Goal: Check status: Check status

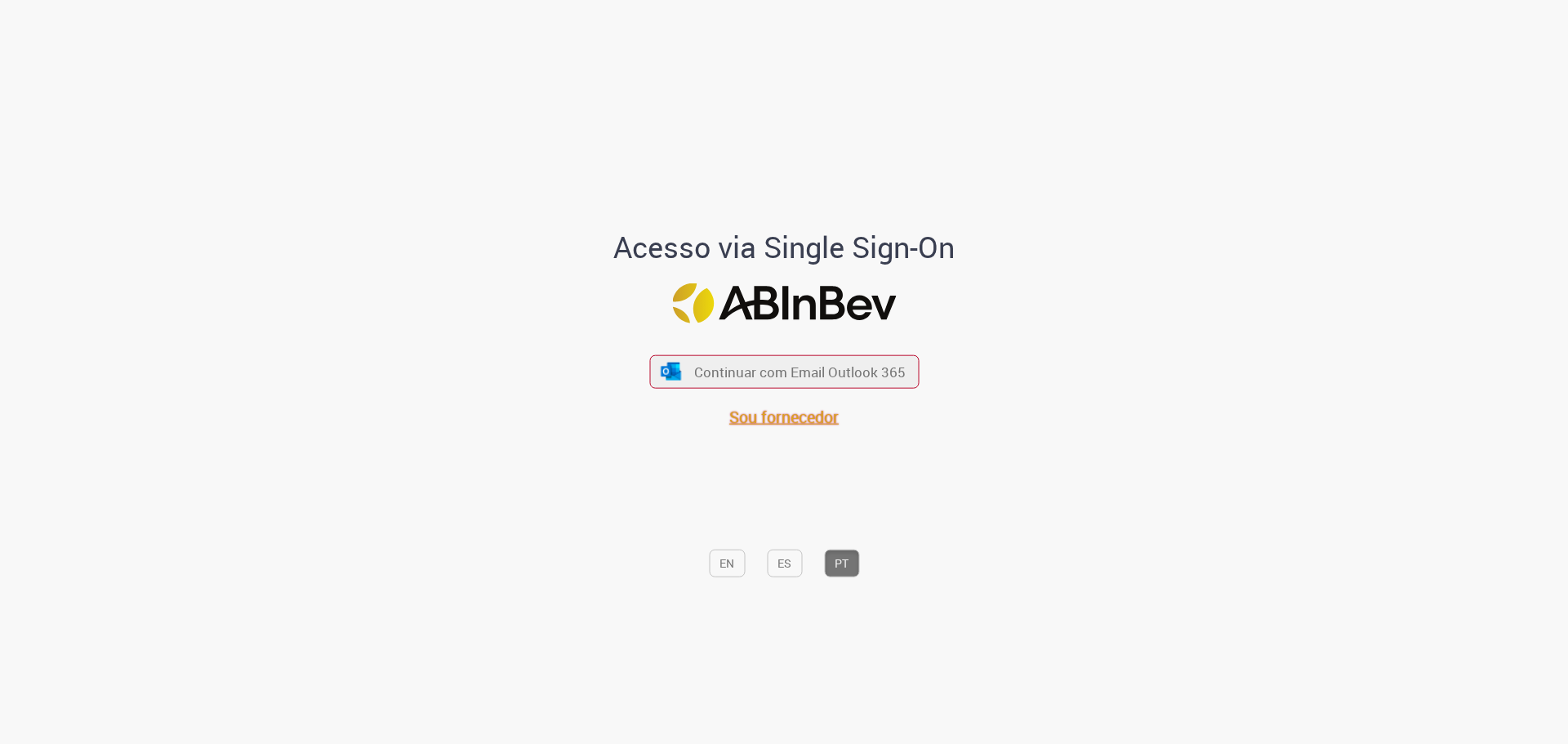
click at [774, 420] on span "Sou fornecedor" at bounding box center [784, 416] width 109 height 22
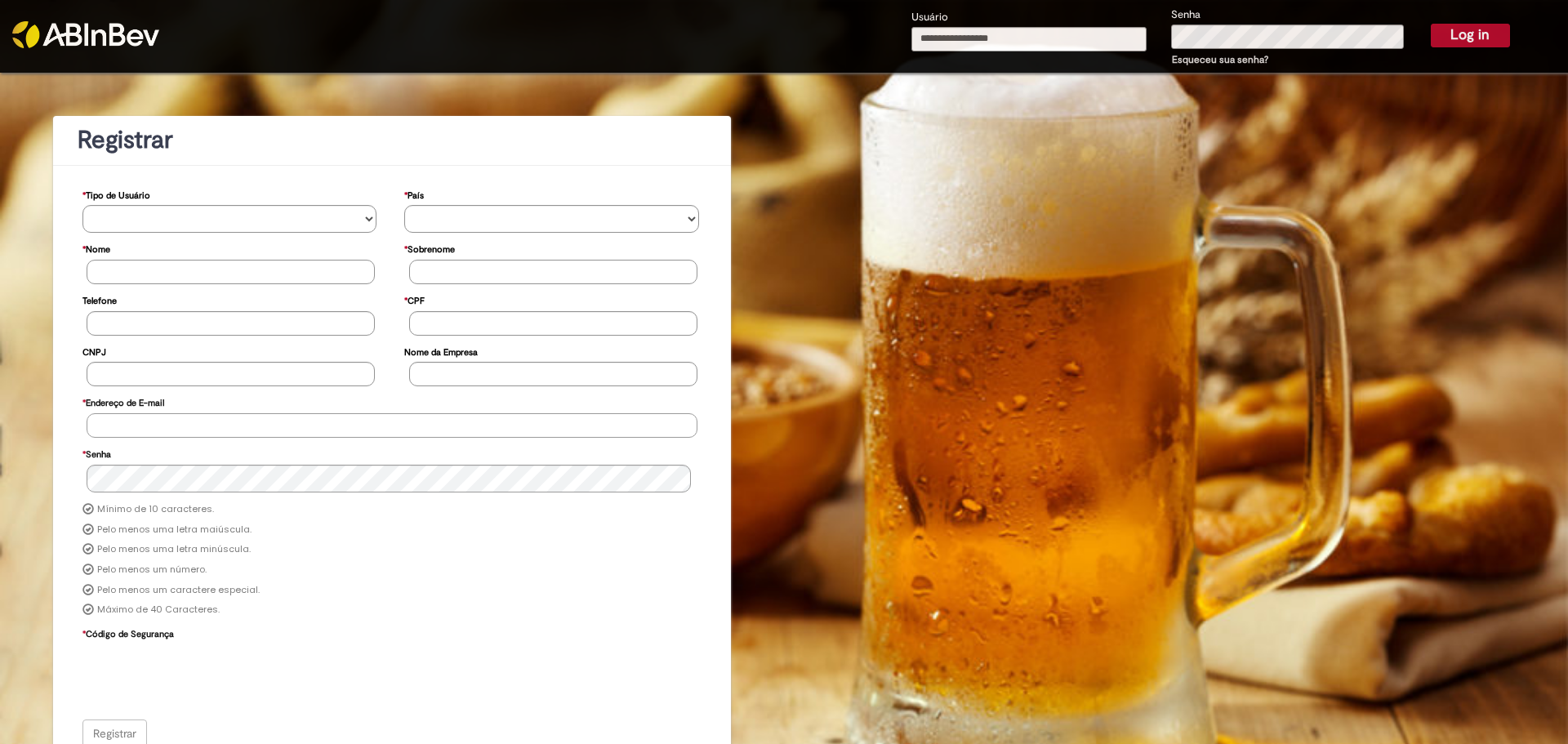
type input "**********"
click at [1455, 41] on button "Log in" at bounding box center [1471, 36] width 79 height 23
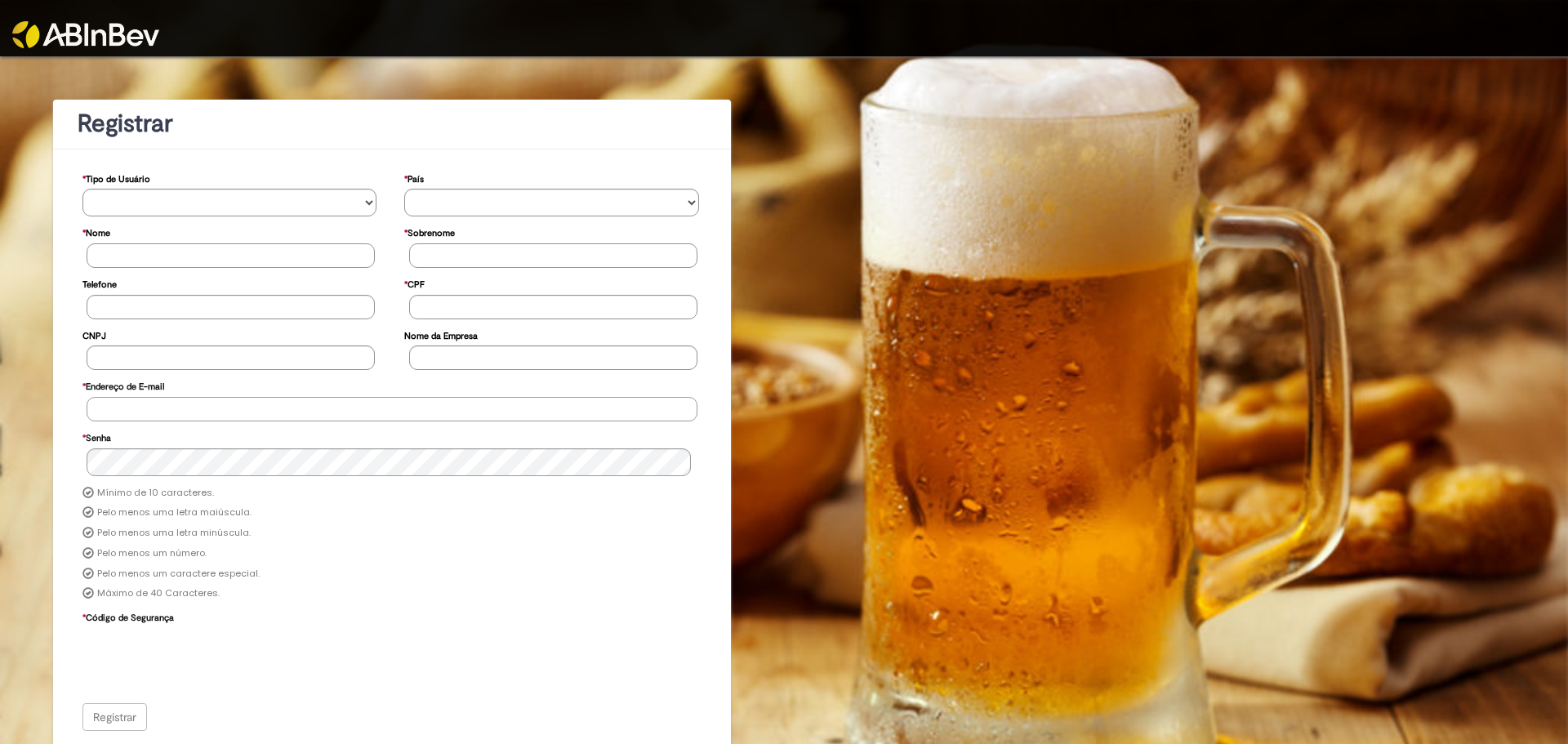
type input "**********"
click at [84, 37] on img at bounding box center [86, 35] width 147 height 27
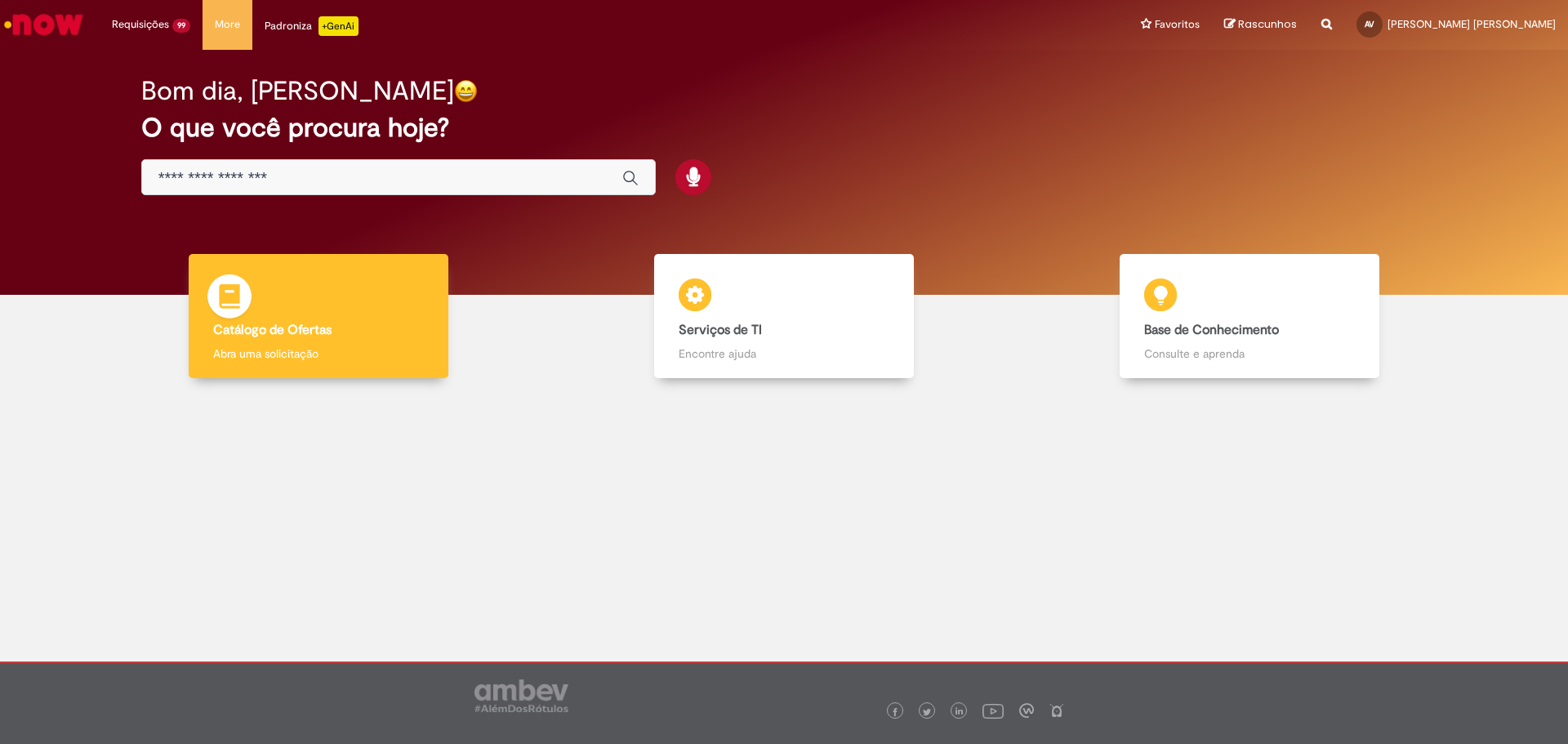
click at [305, 324] on b "Catálogo de Ofertas" at bounding box center [272, 330] width 118 height 17
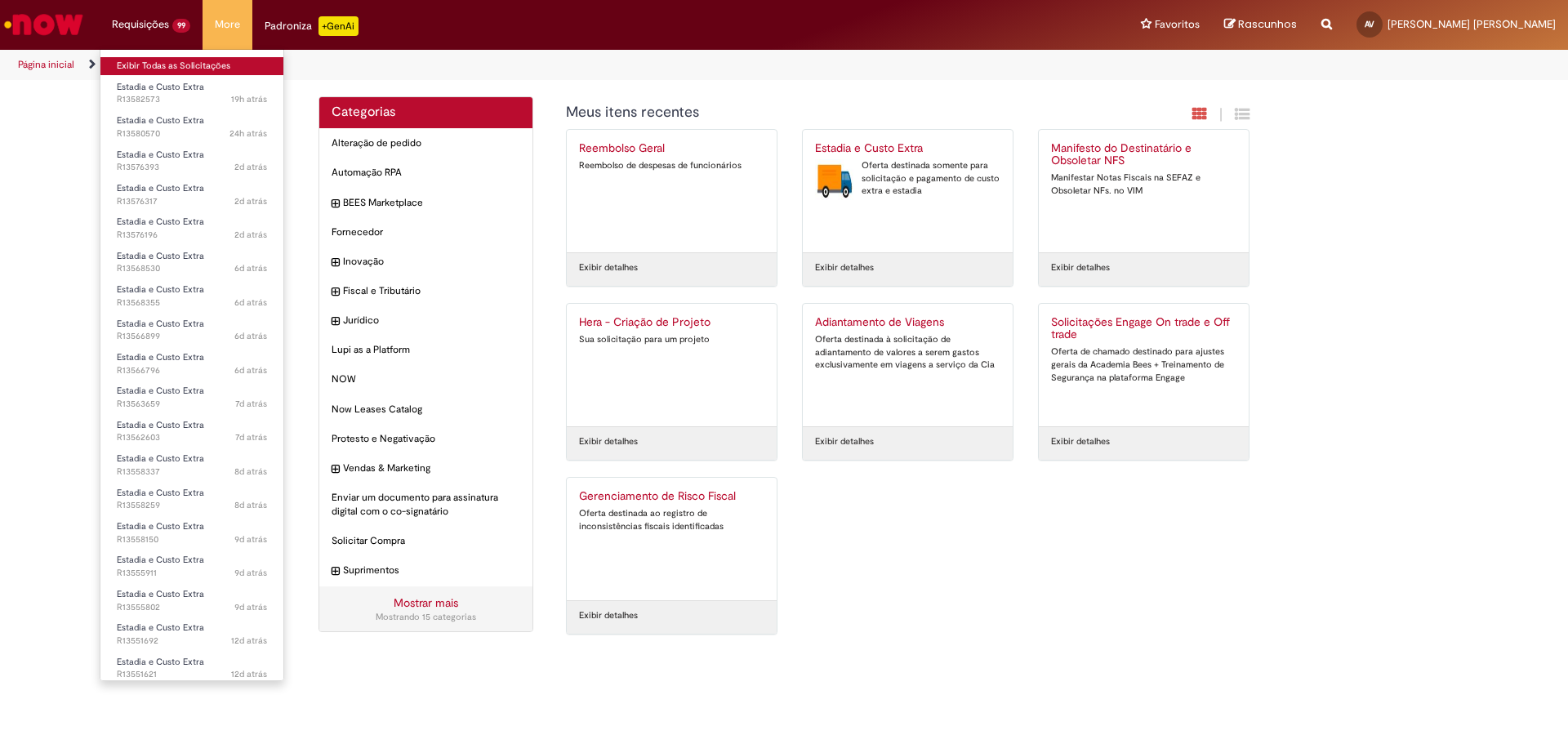
click at [139, 61] on link "Exibir Todas as Solicitações" at bounding box center [191, 66] width 183 height 18
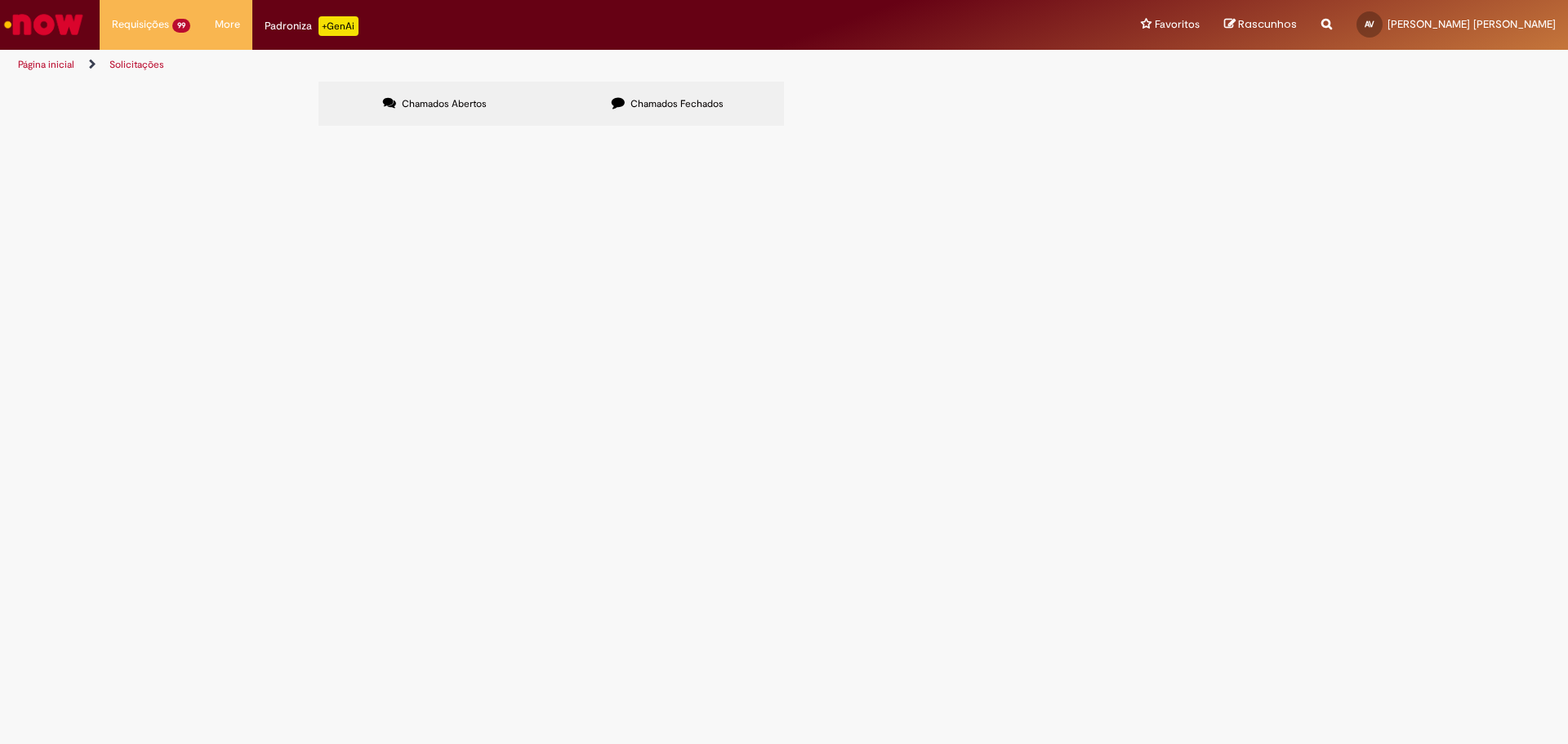
scroll to position [109, 0]
click at [0, 0] on link at bounding box center [0, 0] width 0 height 0
drag, startPoint x: 394, startPoint y: 488, endPoint x: 339, endPoint y: 492, distance: 55.1
click at [0, 0] on td "R13473914" at bounding box center [0, 0] width 0 height 0
click at [0, 0] on link at bounding box center [0, 0] width 0 height 0
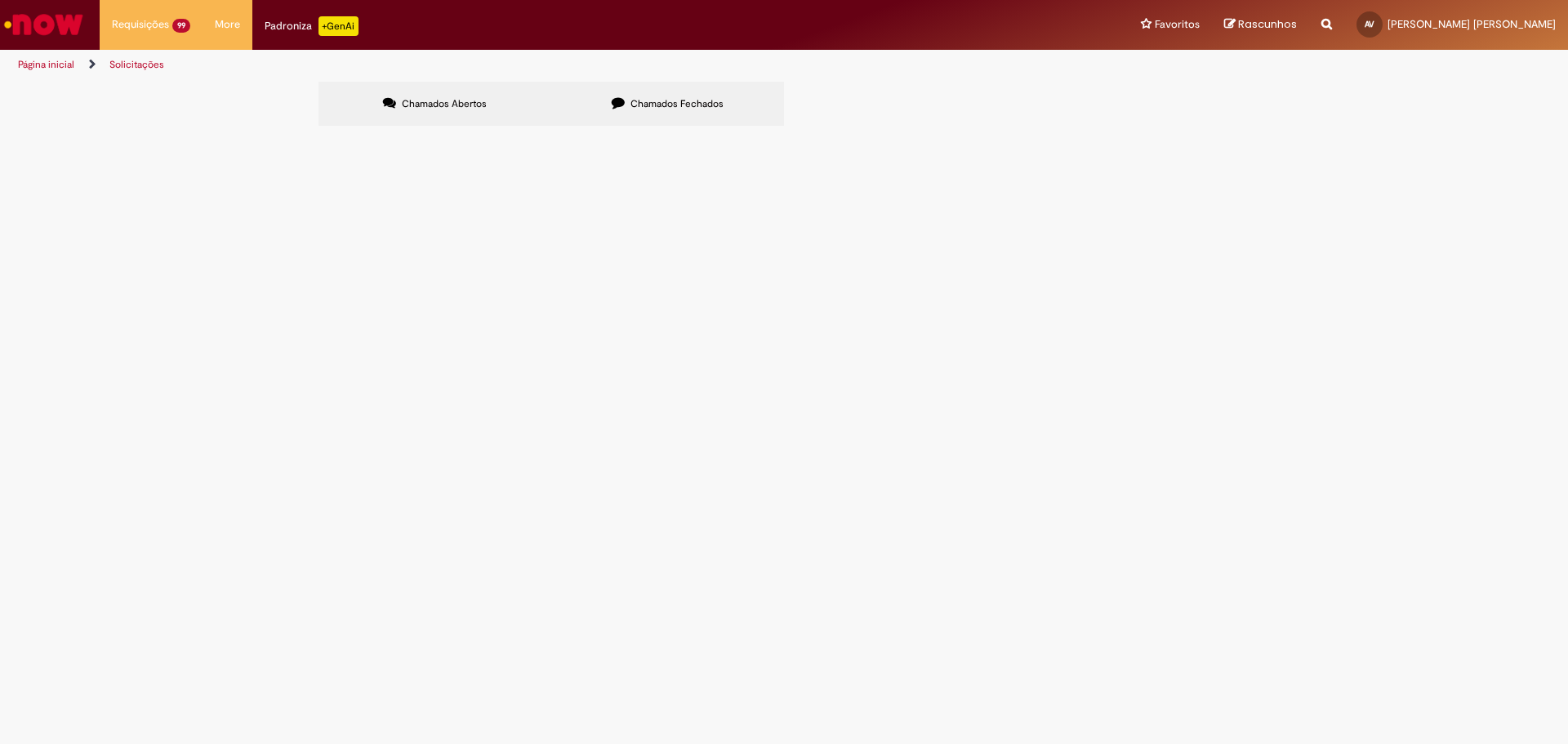
click at [0, 0] on link at bounding box center [0, 0] width 0 height 0
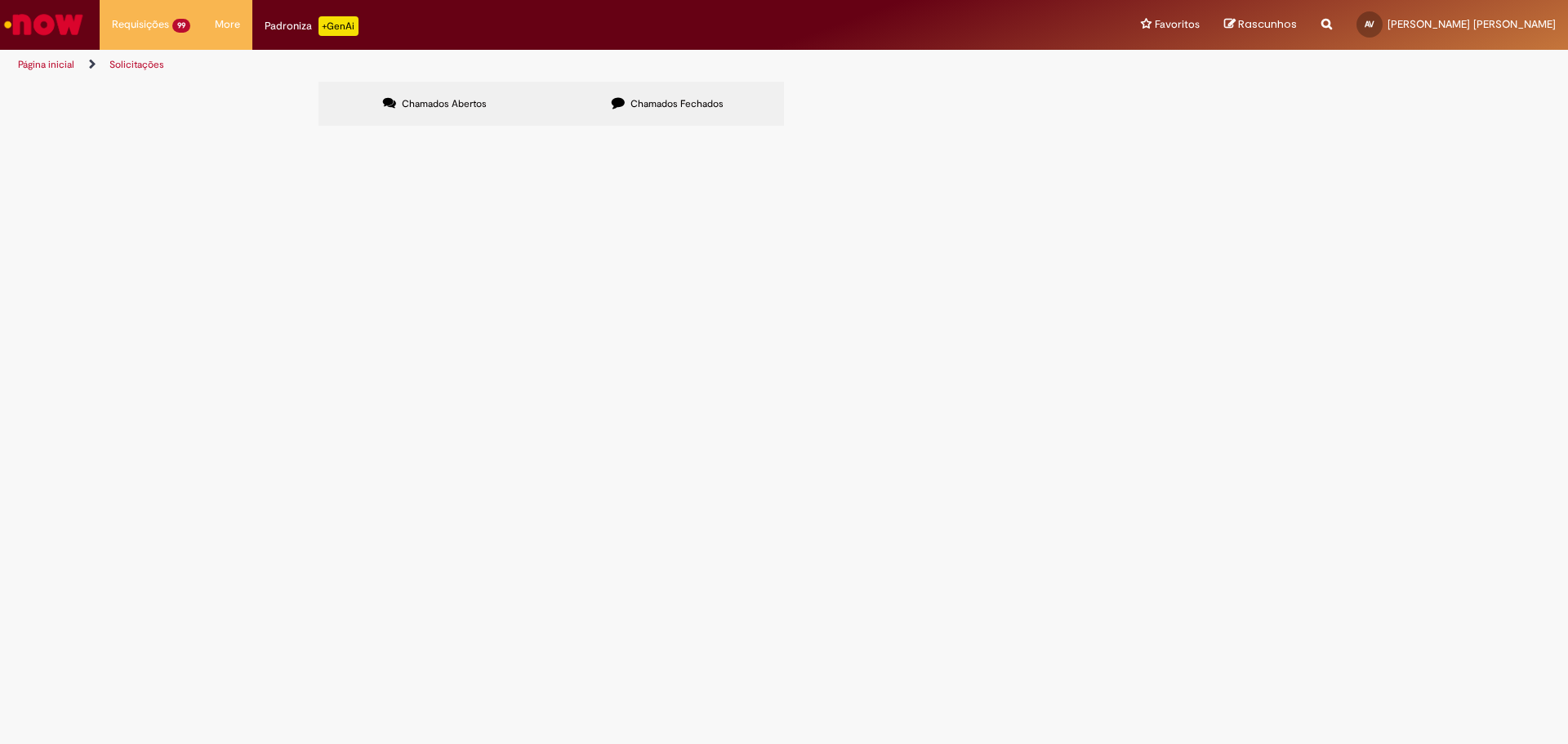
click at [0, 0] on link at bounding box center [0, 0] width 0 height 0
click at [382, 700] on main "Solicitações Chamados Abertos Chamados Fechados Itens solicitados Exportar como…" at bounding box center [784, 412] width 1568 height 663
click at [0, 0] on link at bounding box center [0, 0] width 0 height 0
click at [0, 0] on icon at bounding box center [0, 0] width 0 height 0
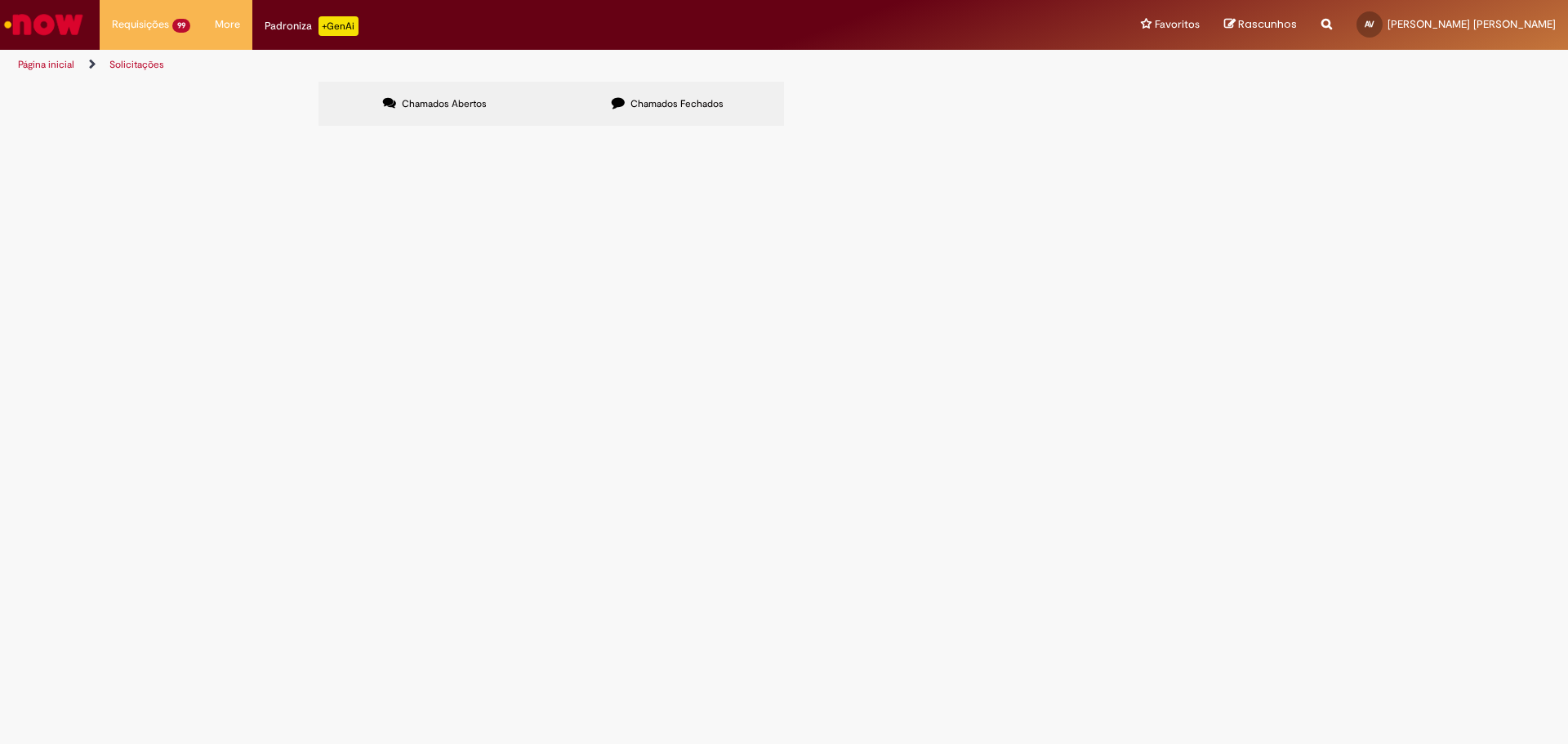
click at [0, 0] on link at bounding box center [0, 0] width 0 height 0
click at [0, 0] on icon at bounding box center [0, 0] width 0 height 0
click at [0, 0] on link at bounding box center [0, 0] width 0 height 0
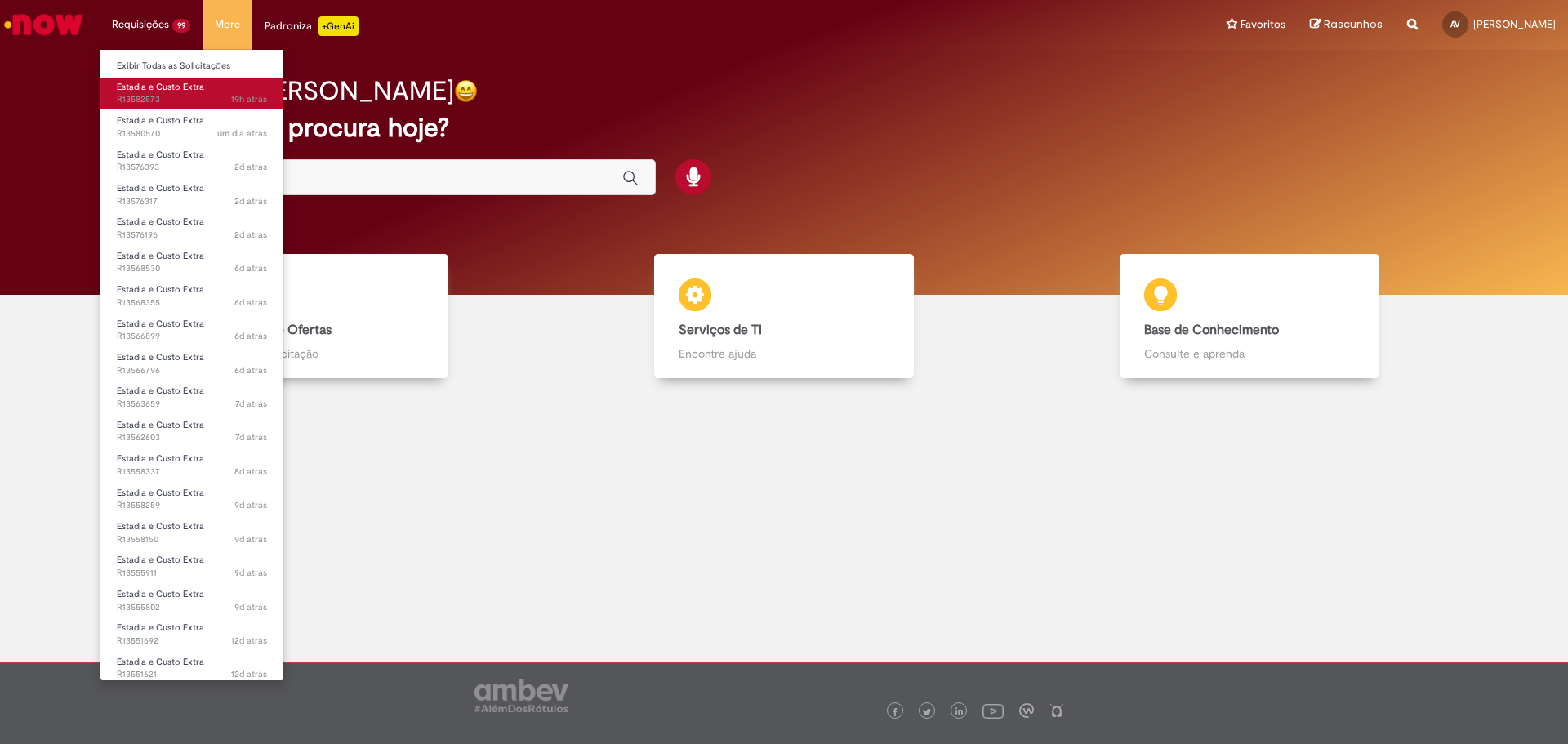
click at [157, 82] on span "Estadia e Custo Extra" at bounding box center [161, 87] width 88 height 12
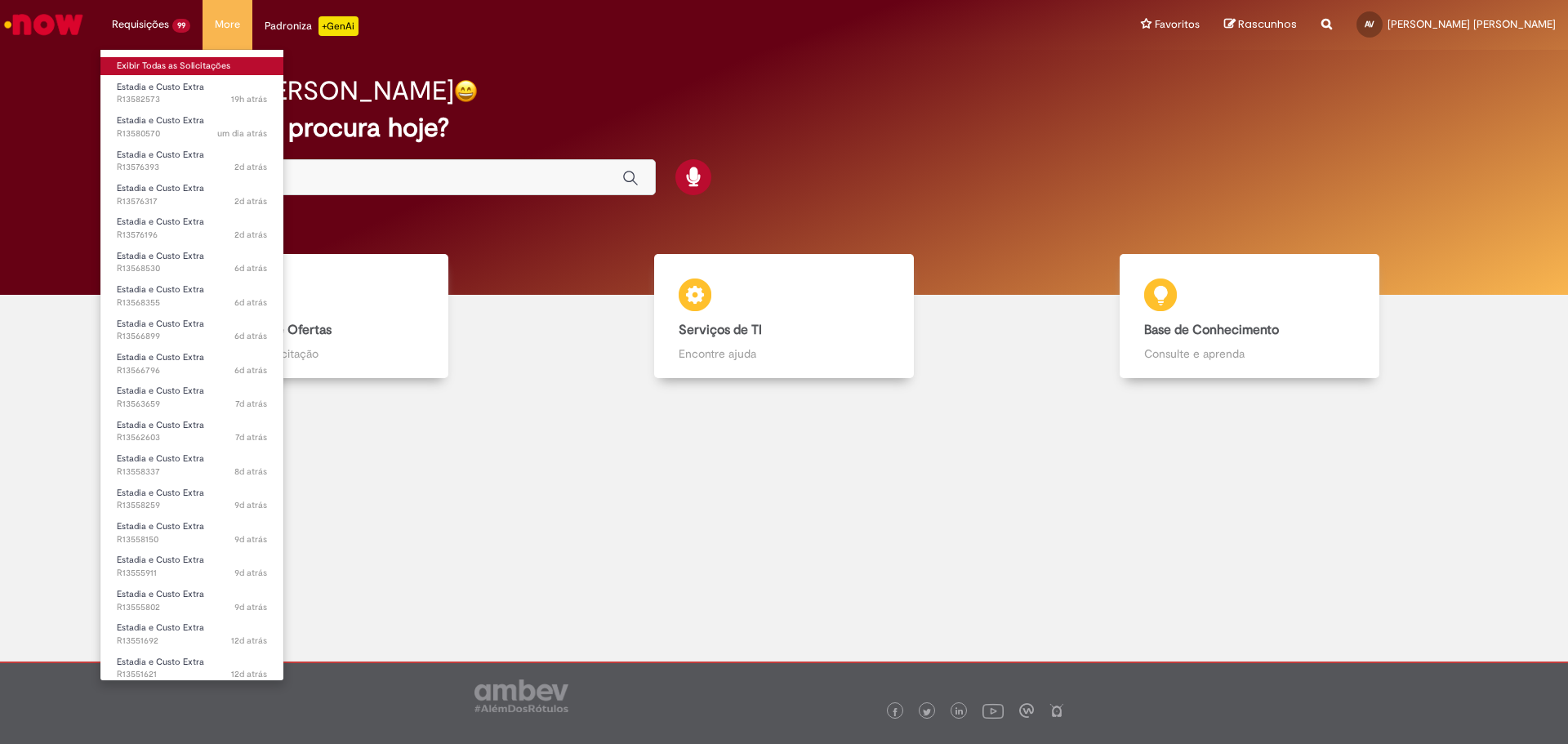
click at [184, 67] on link "Exibir Todas as Solicitações" at bounding box center [191, 66] width 183 height 18
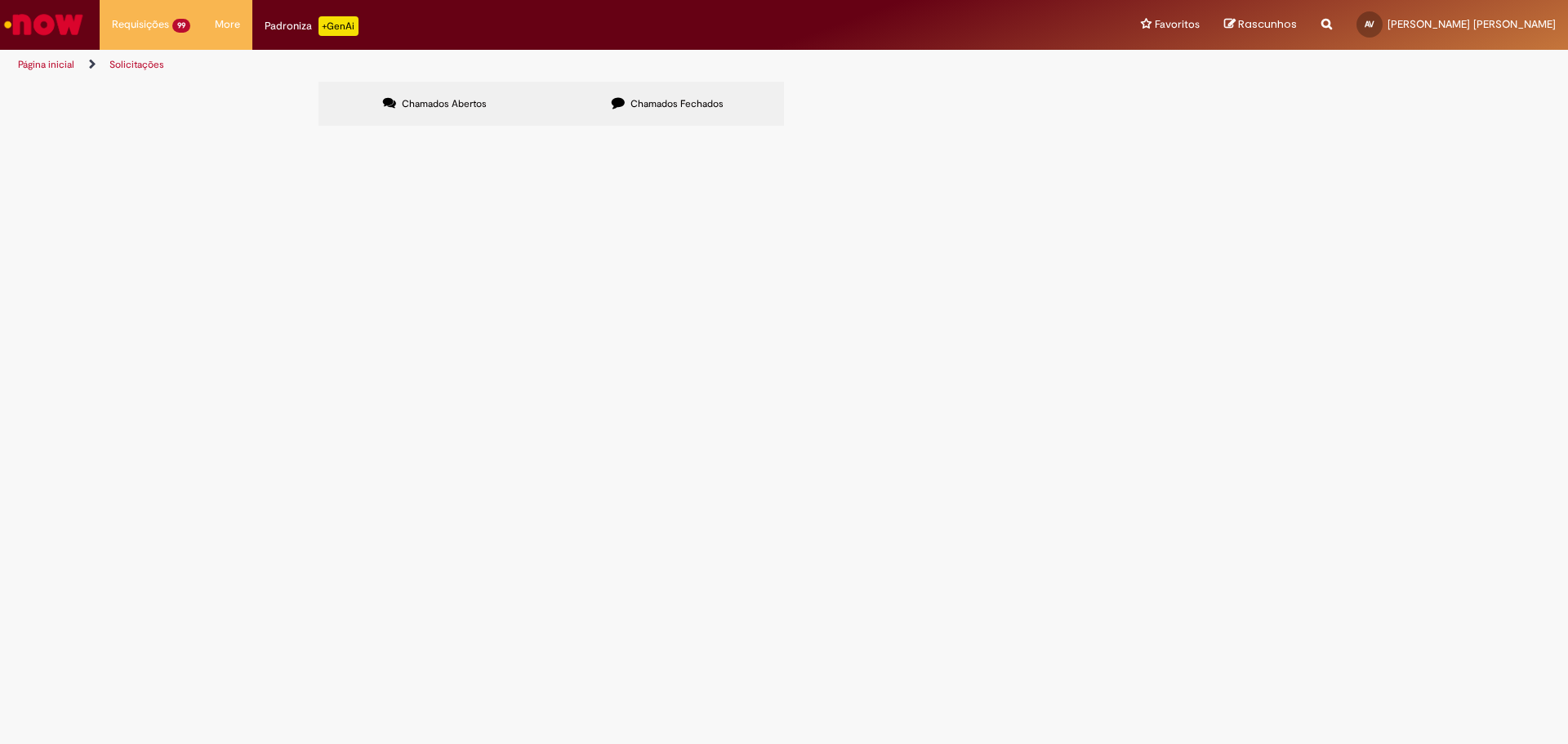
scroll to position [109, 0]
click at [0, 0] on link at bounding box center [0, 0] width 0 height 0
click at [0, 0] on icon at bounding box center [0, 0] width 0 height 0
click at [0, 0] on link at bounding box center [0, 0] width 0 height 0
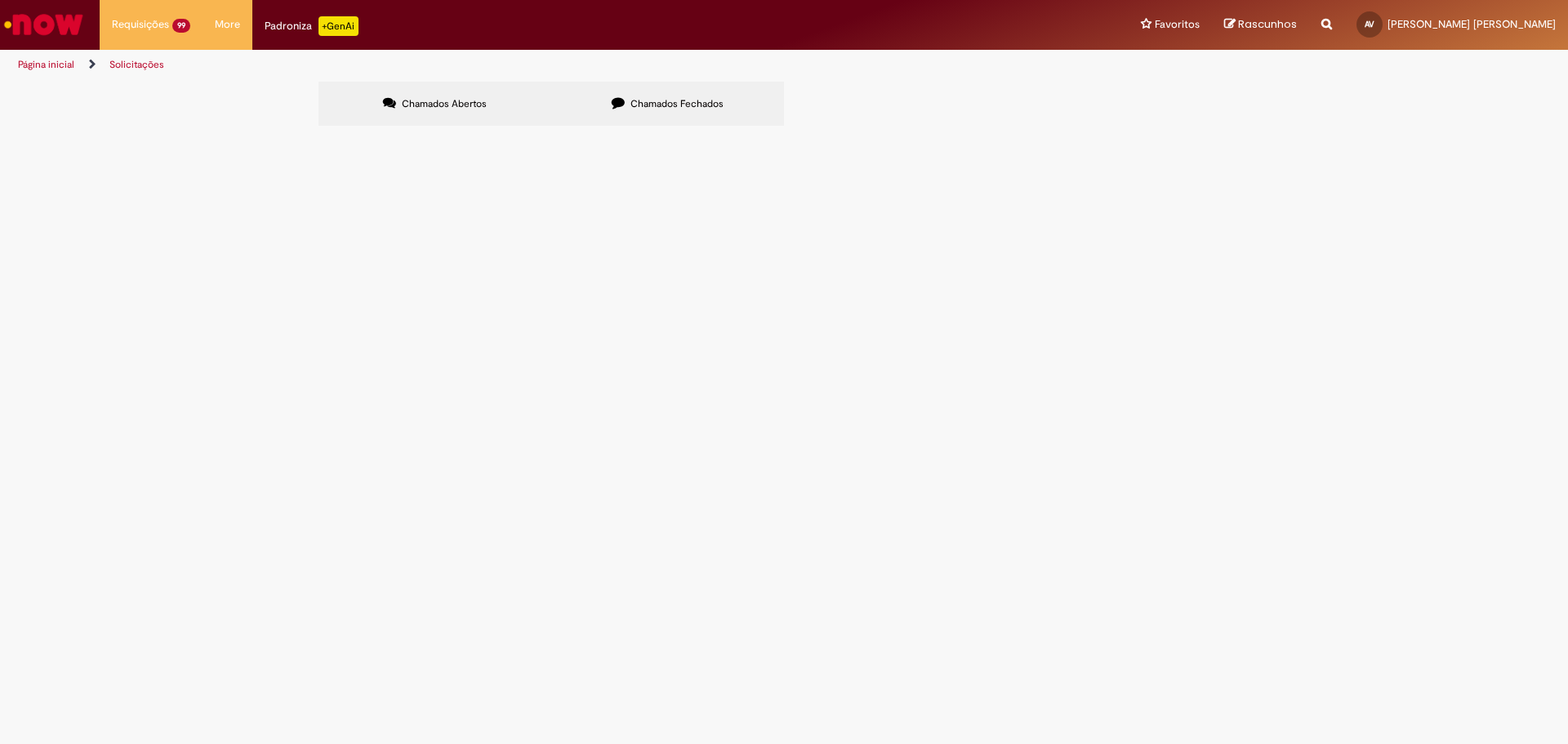
click at [0, 0] on link at bounding box center [0, 0] width 0 height 0
click at [0, 0] on icon at bounding box center [0, 0] width 0 height 0
click at [0, 0] on link at bounding box center [0, 0] width 0 height 0
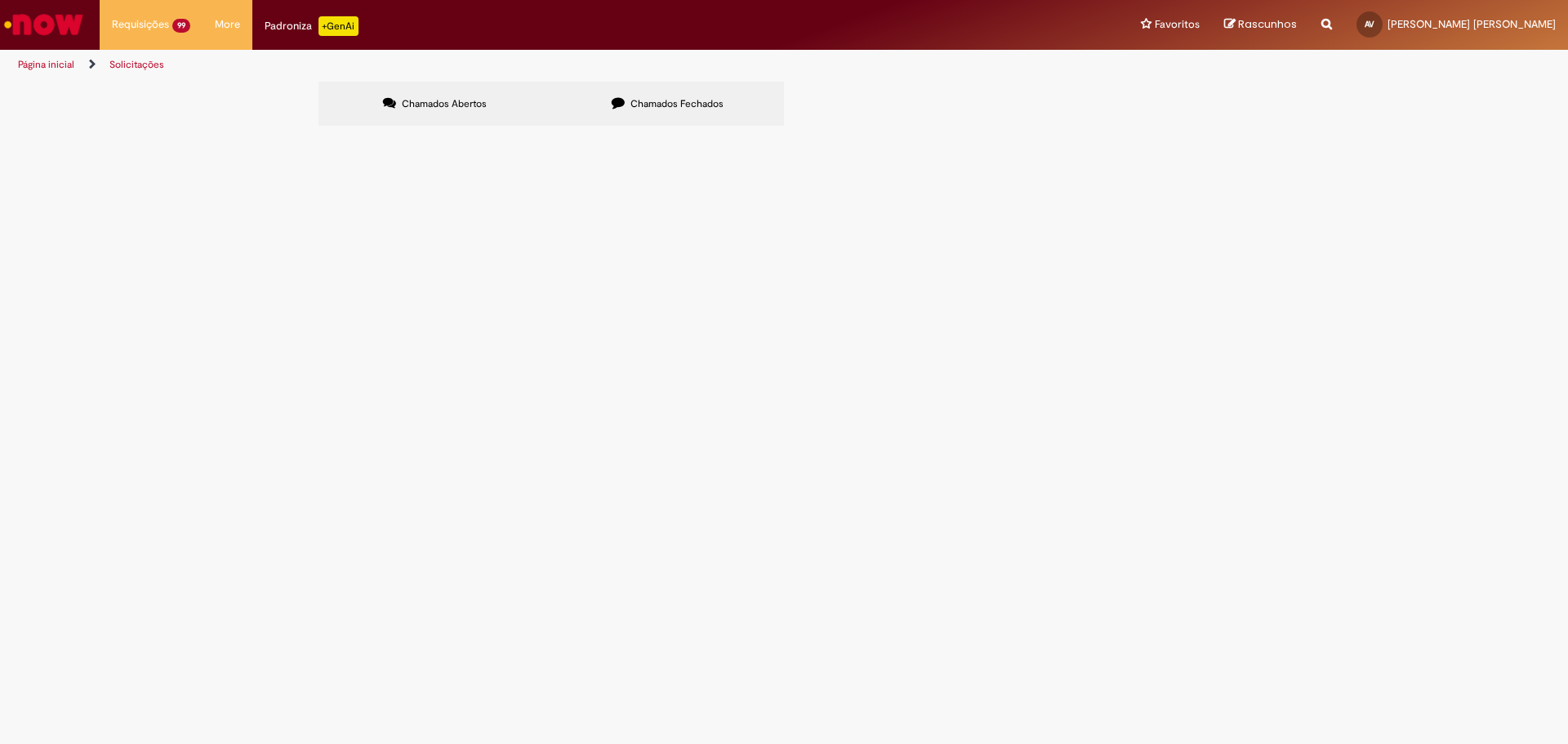
click at [0, 0] on icon at bounding box center [0, 0] width 0 height 0
click at [0, 0] on link at bounding box center [0, 0] width 0 height 0
click at [0, 0] on icon at bounding box center [0, 0] width 0 height 0
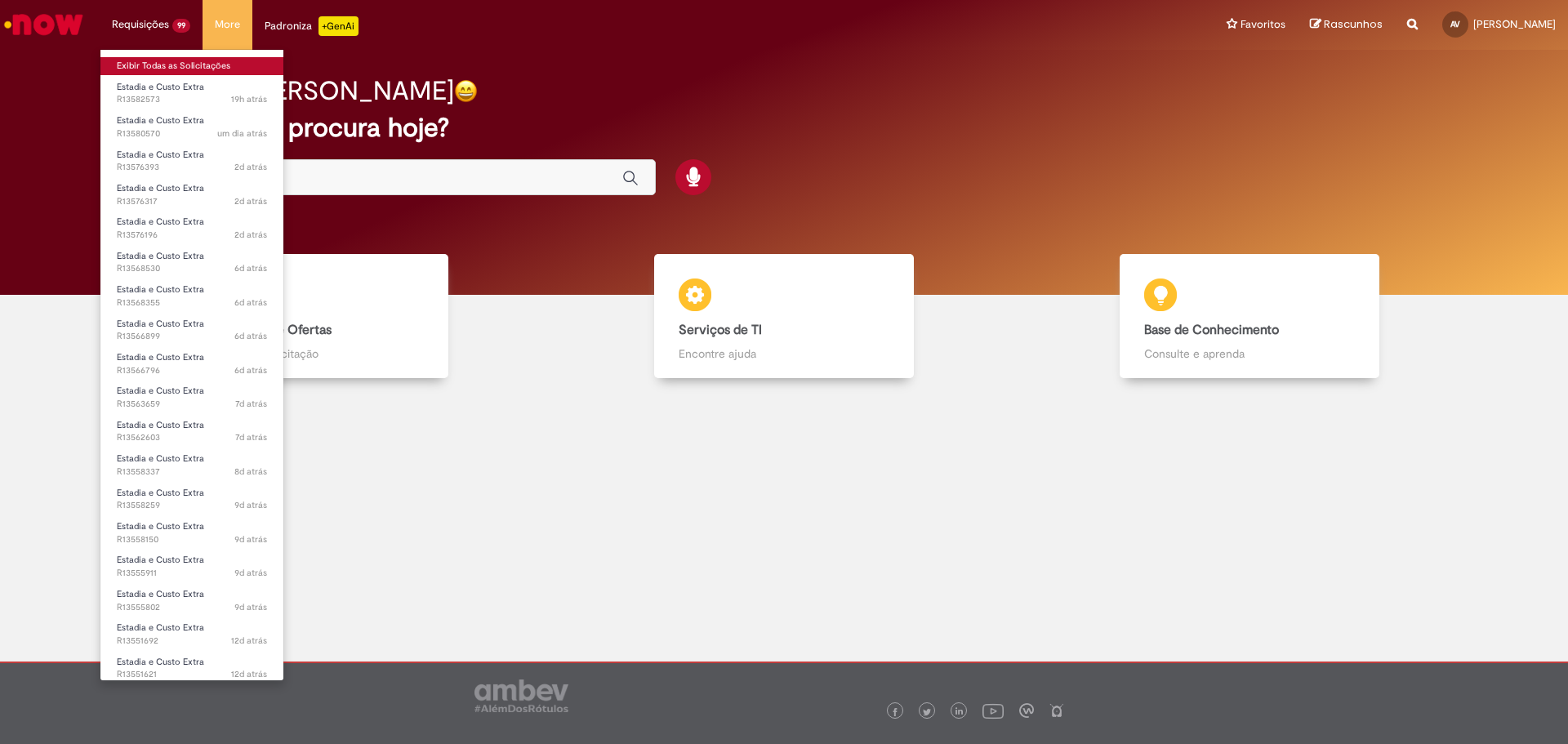
click at [162, 60] on link "Exibir Todas as Solicitações" at bounding box center [191, 66] width 183 height 18
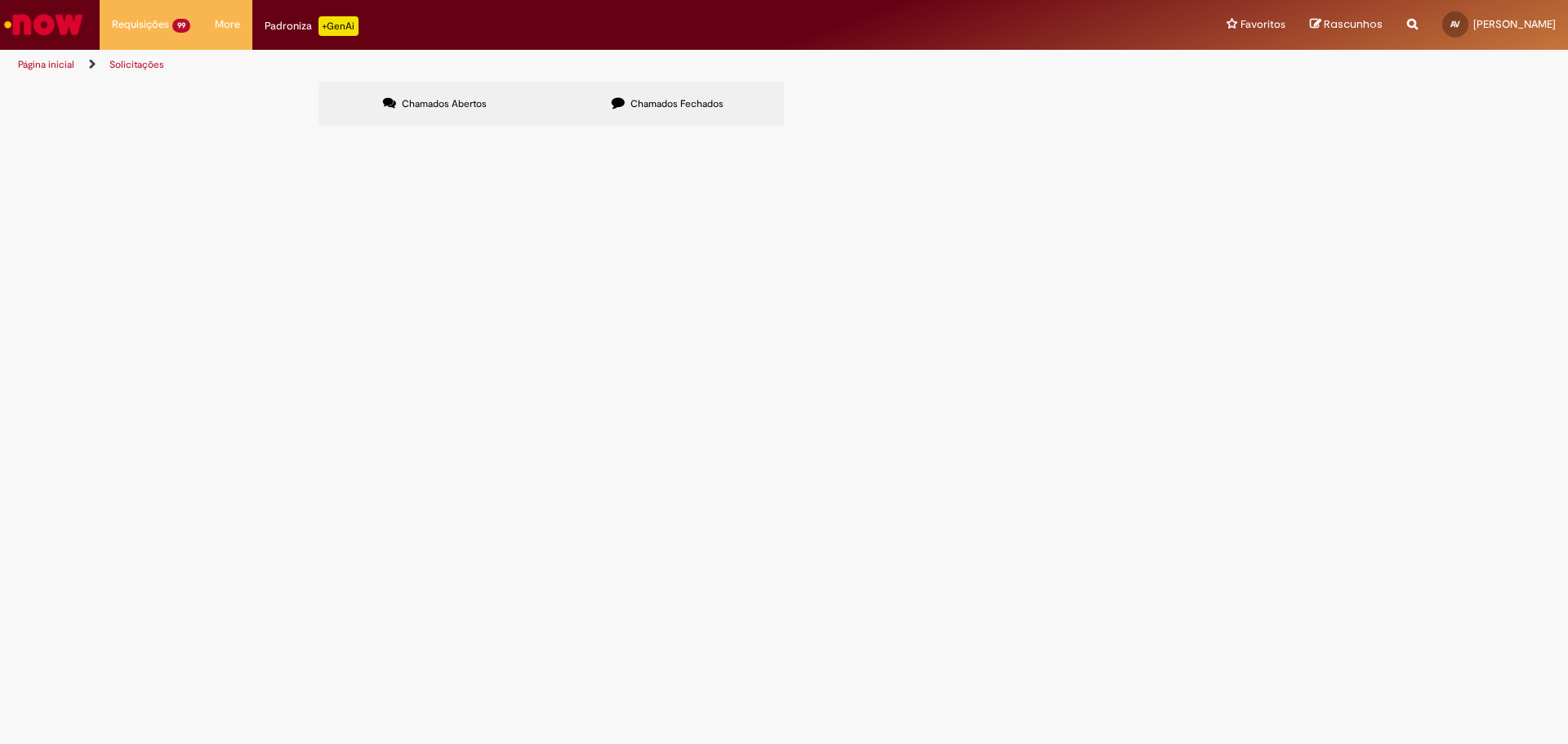
scroll to position [109, 0]
click at [0, 0] on td "R13566796" at bounding box center [0, 0] width 0 height 0
click at [0, 0] on span "R13566899" at bounding box center [0, 0] width 0 height 0
click at [0, 0] on span "R13558259" at bounding box center [0, 0] width 0 height 0
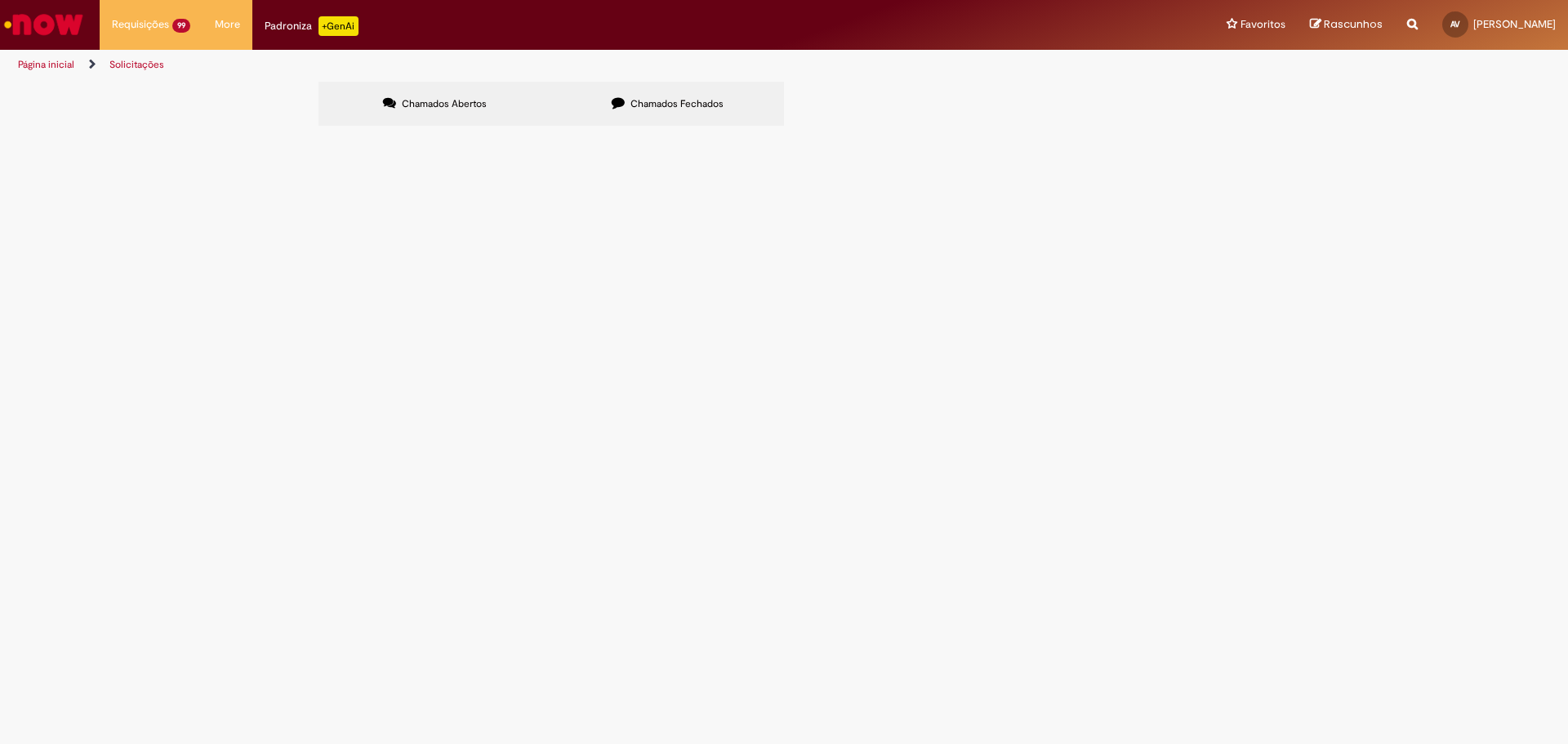
scroll to position [109, 0]
click at [0, 0] on span "R13551621" at bounding box center [0, 0] width 0 height 0
click at [0, 0] on icon at bounding box center [0, 0] width 0 height 0
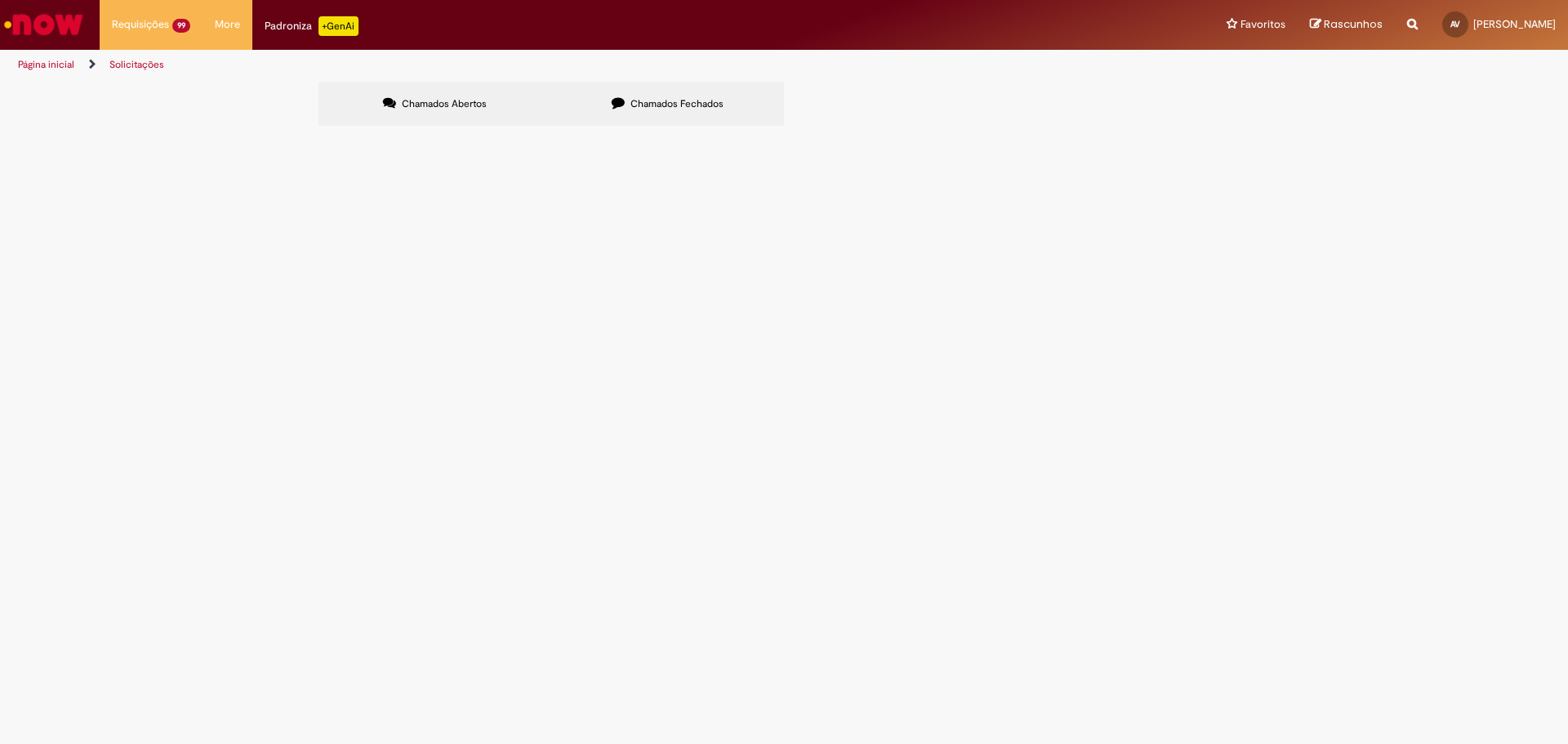
click at [0, 0] on span "R13540072" at bounding box center [0, 0] width 0 height 0
click at [0, 0] on span "R13551521" at bounding box center [0, 0] width 0 height 0
click at [0, 0] on icon at bounding box center [0, 0] width 0 height 0
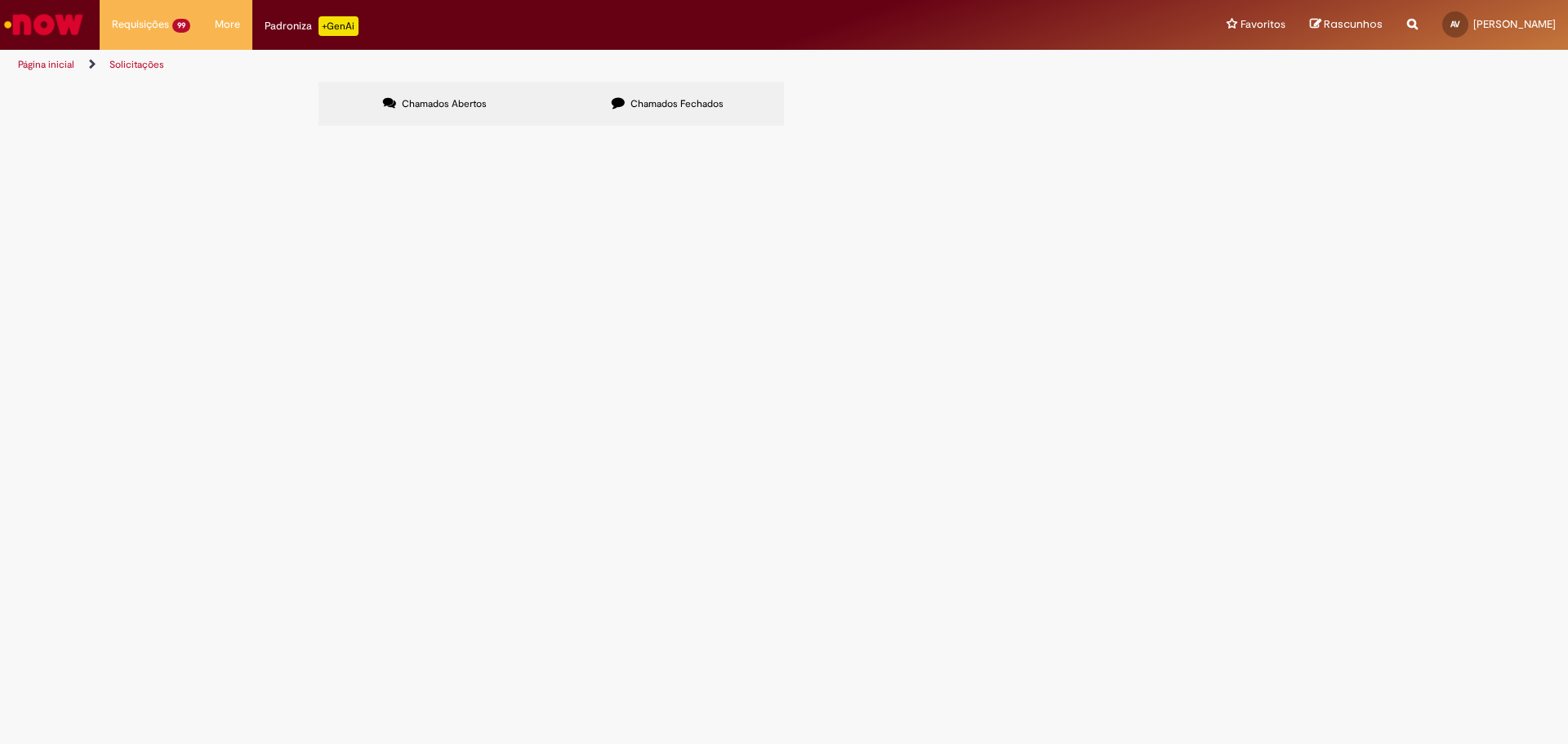
click at [0, 0] on link at bounding box center [0, 0] width 0 height 0
click at [0, 0] on span "R13308832" at bounding box center [0, 0] width 0 height 0
click at [0, 0] on link at bounding box center [0, 0] width 0 height 0
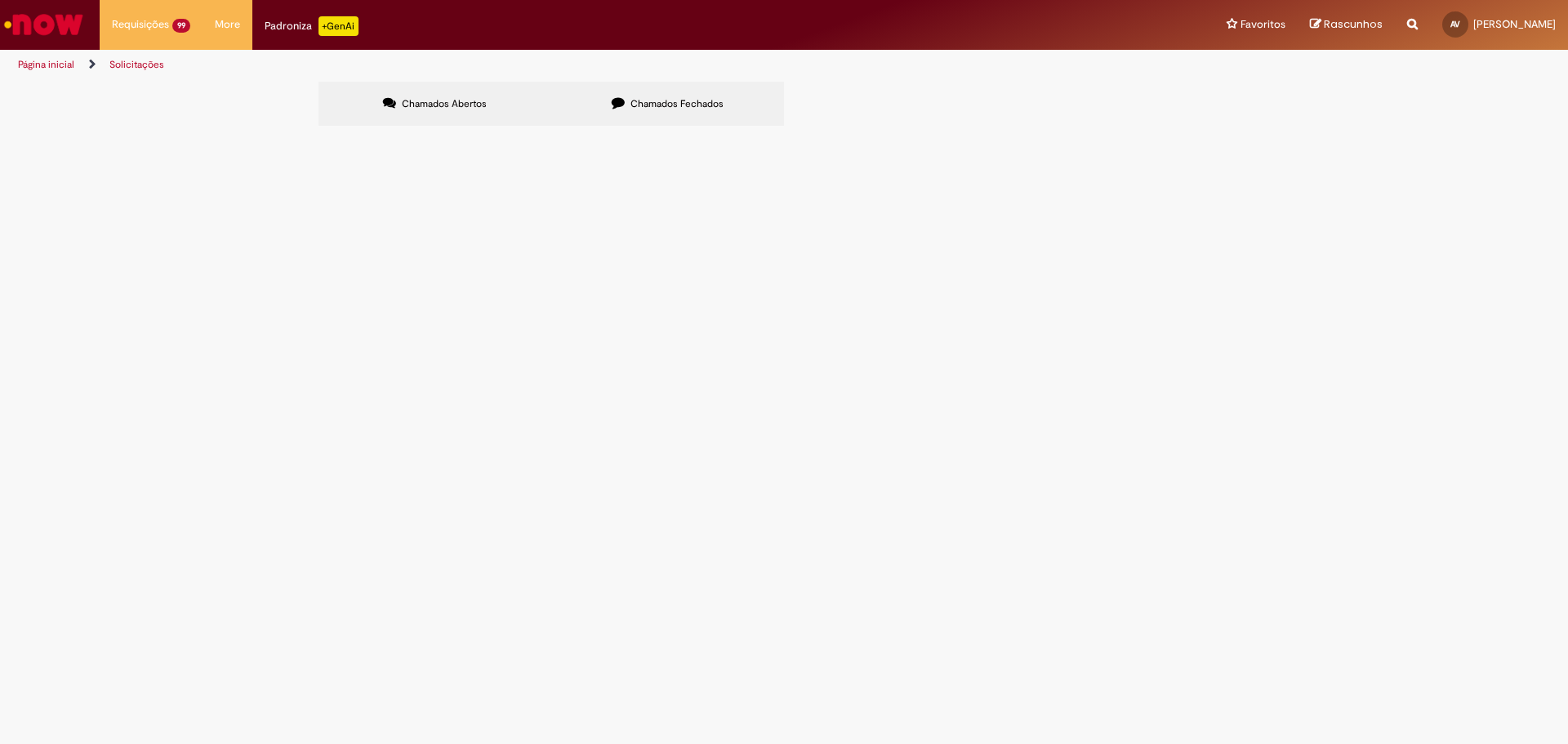
click at [0, 0] on icon at bounding box center [0, 0] width 0 height 0
click at [0, 0] on span "R13429759" at bounding box center [0, 0] width 0 height 0
click at [0, 0] on link at bounding box center [0, 0] width 0 height 0
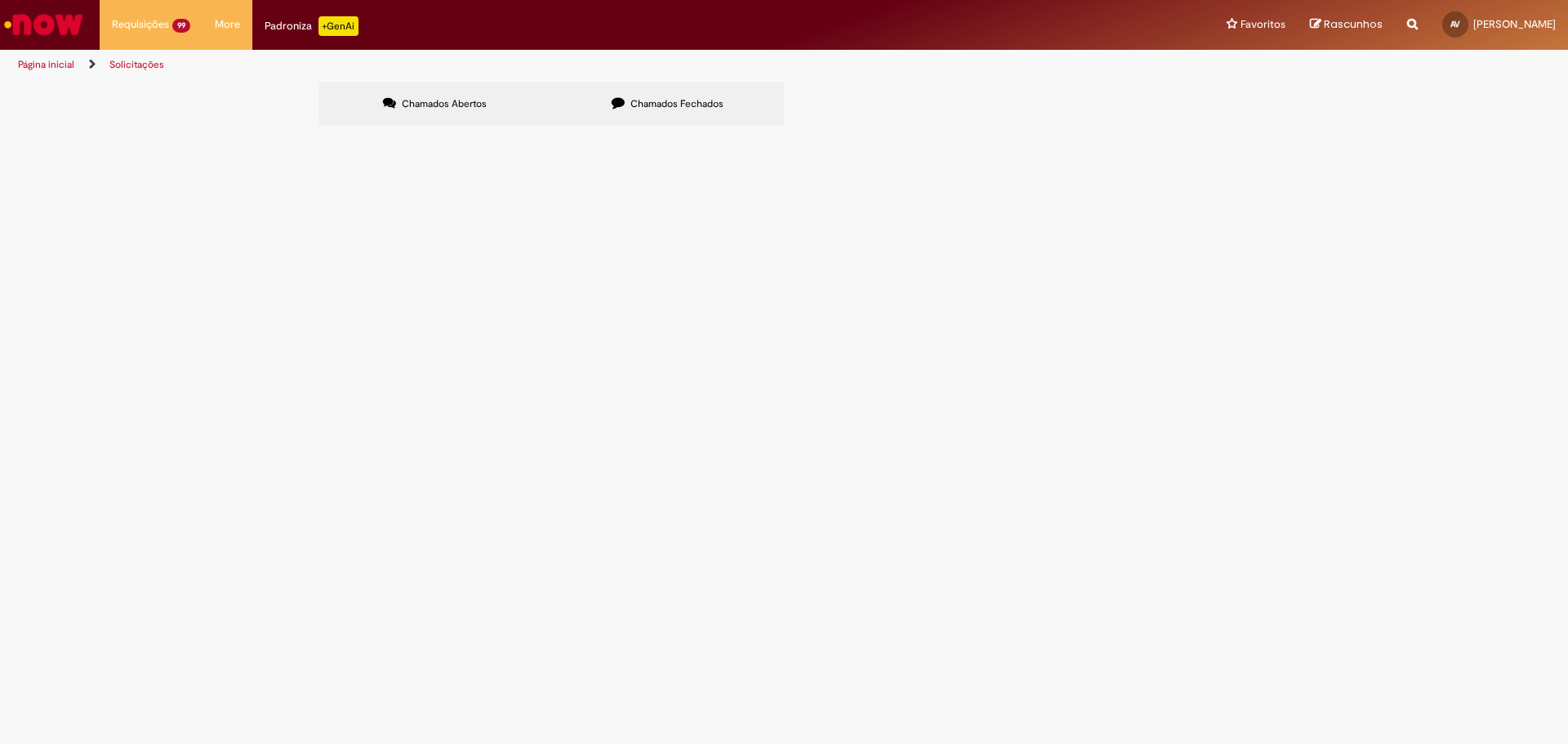
click at [0, 0] on icon at bounding box center [0, 0] width 0 height 0
click at [387, 692] on main "Solicitações Chamados Abertos Chamados Fechados Itens solicitados Exportar como…" at bounding box center [784, 412] width 1568 height 663
click at [0, 0] on div "Linhas 21 − 40 de 498" at bounding box center [0, 0] width 0 height 0
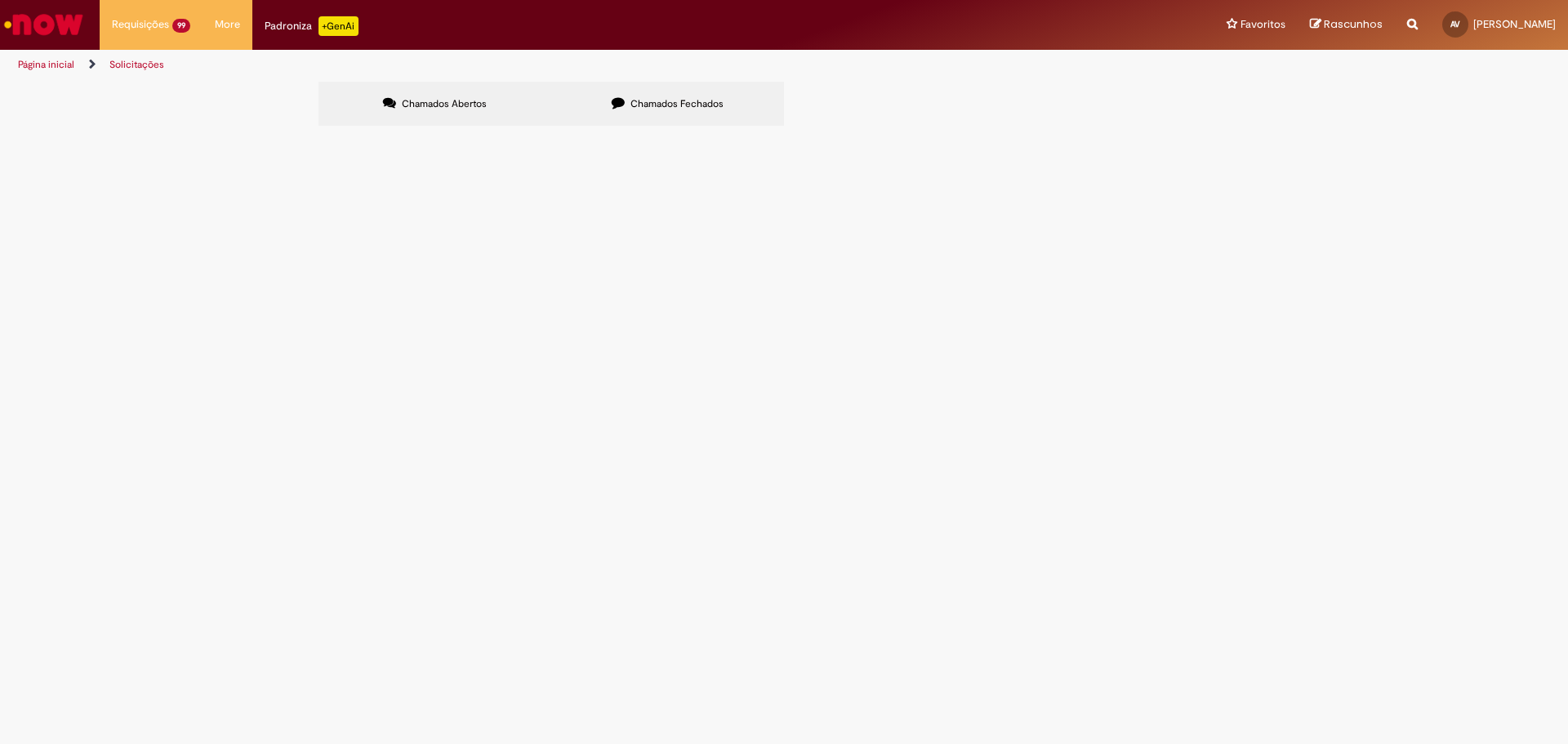
click at [0, 0] on icon at bounding box center [0, 0] width 0 height 0
click at [0, 0] on link at bounding box center [0, 0] width 0 height 0
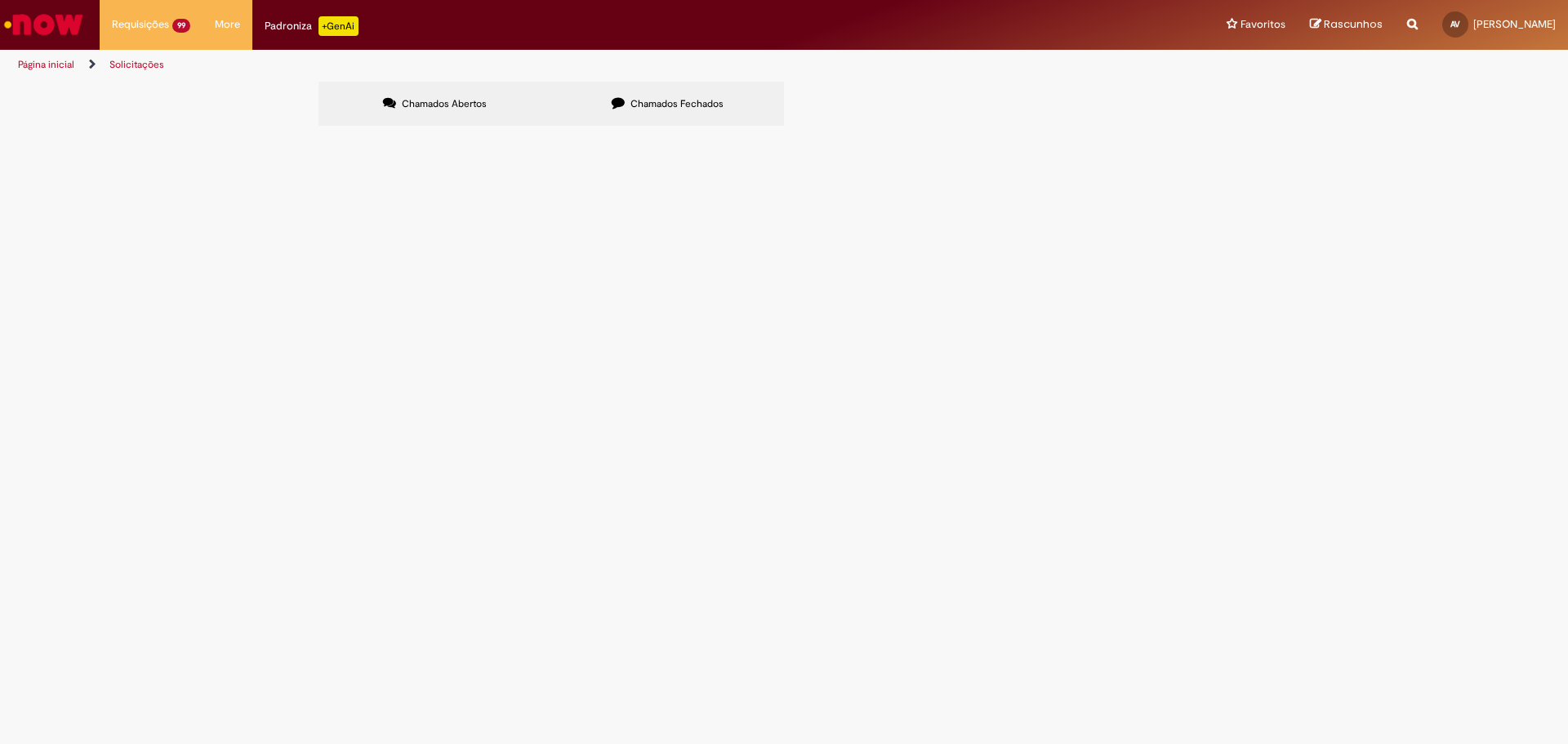
click at [0, 0] on input "Pesquisar" at bounding box center [0, 0] width 0 height 0
paste input "*********"
type input "*********"
click at [0, 0] on button "Pesquisar" at bounding box center [0, 0] width 0 height 0
click at [0, 0] on span "R13473914" at bounding box center [0, 0] width 0 height 0
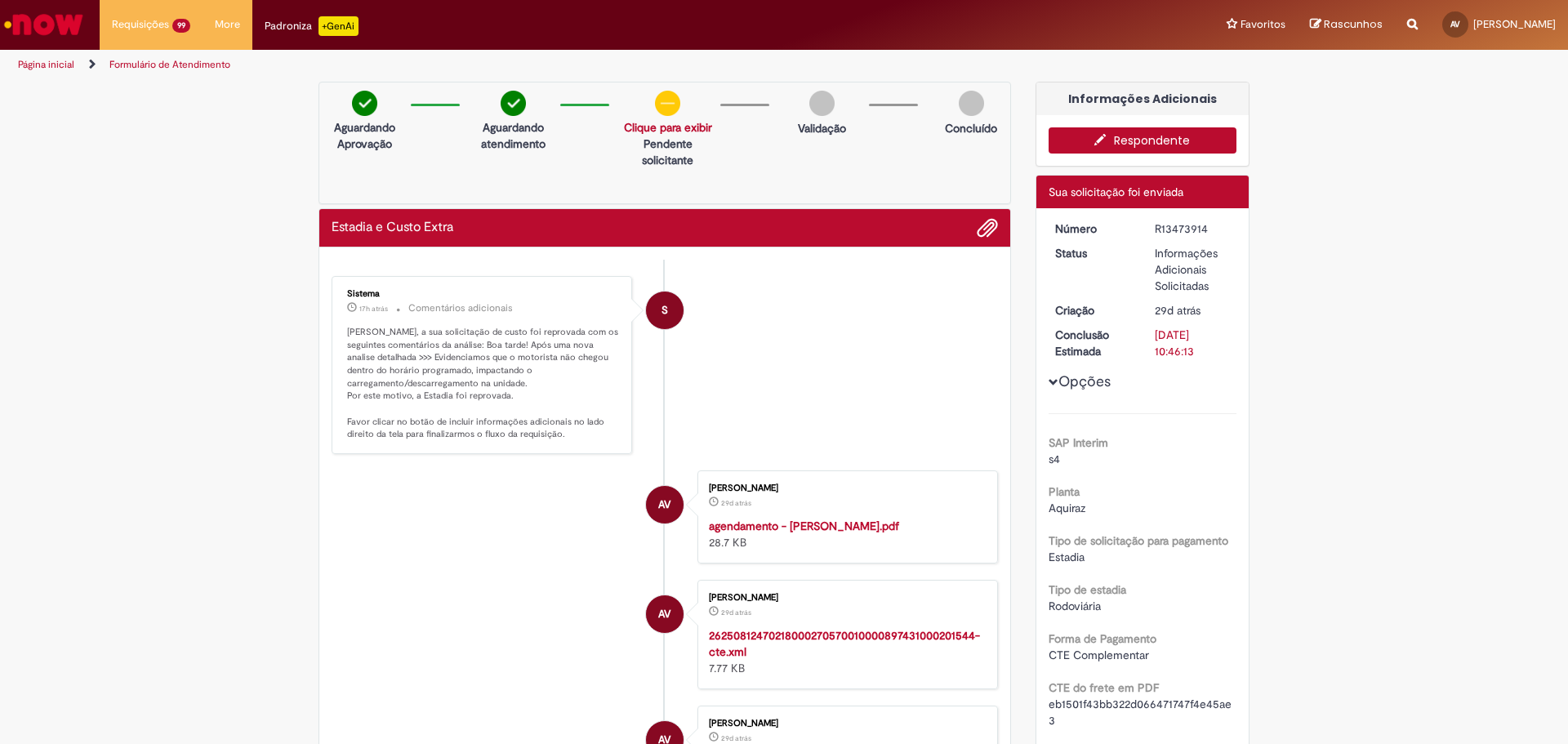
click at [1171, 223] on div "R13473914" at bounding box center [1193, 228] width 76 height 17
copy div "R13473914"
click at [1105, 135] on icon "button" at bounding box center [1104, 140] width 20 height 12
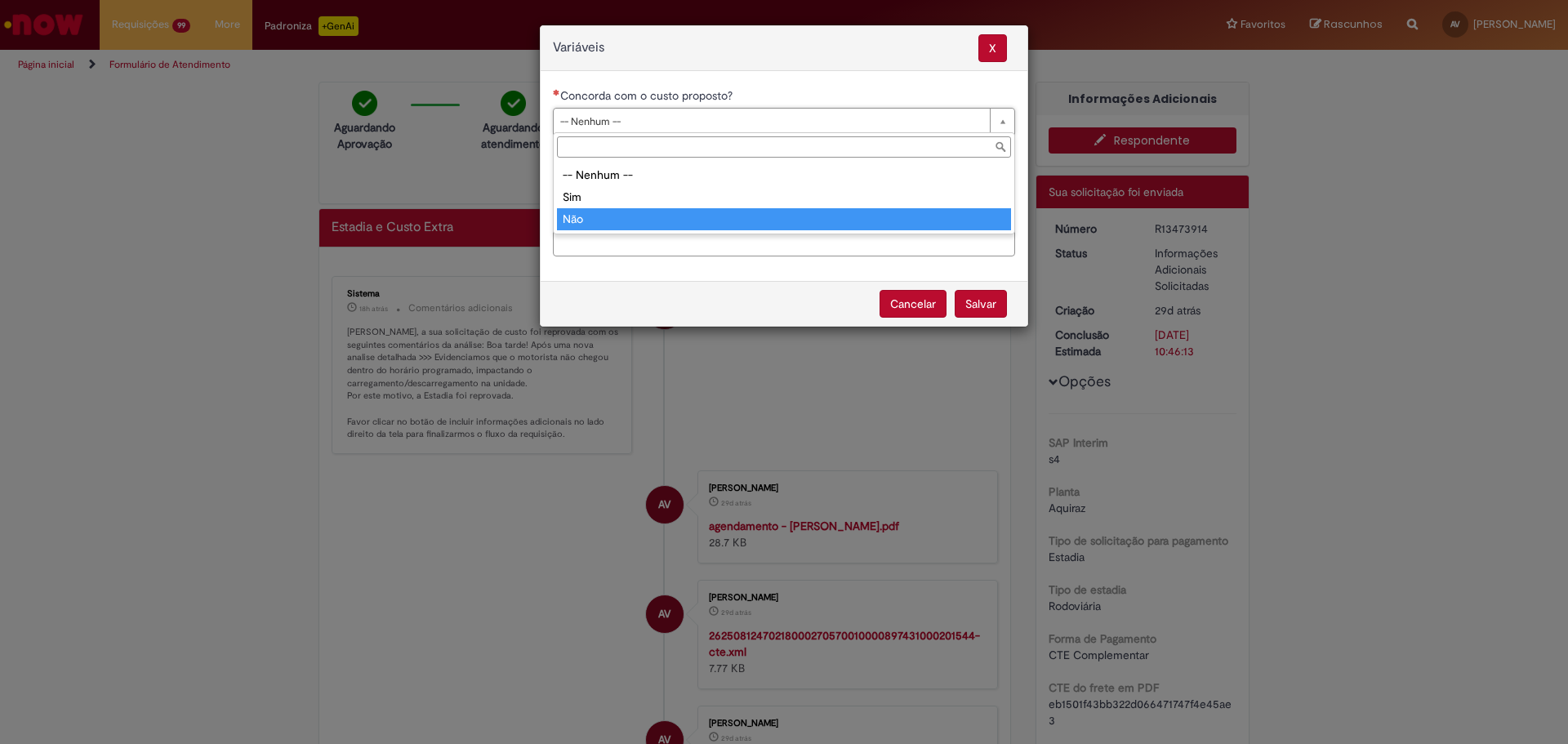
type input "***"
select select "**"
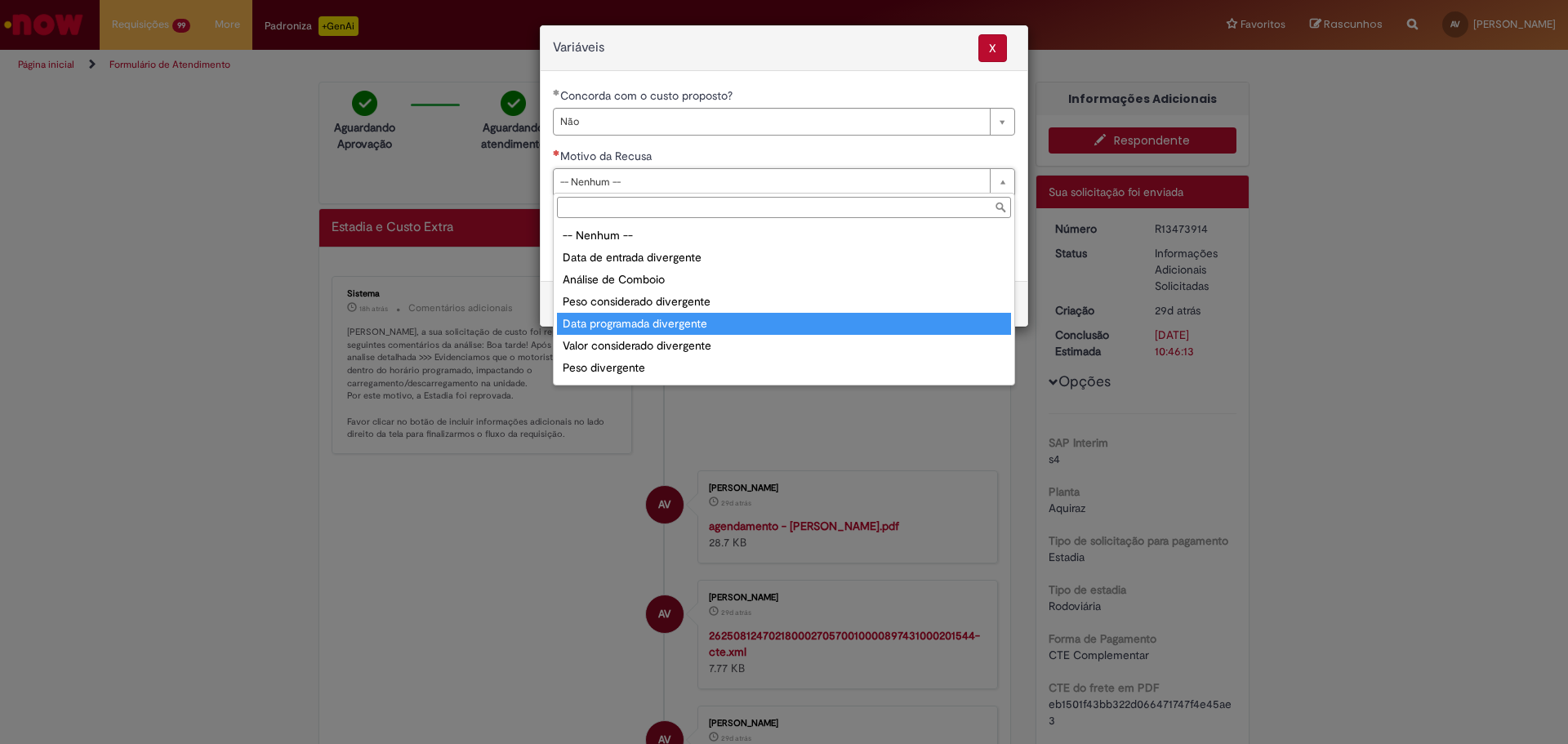
scroll to position [64, 0]
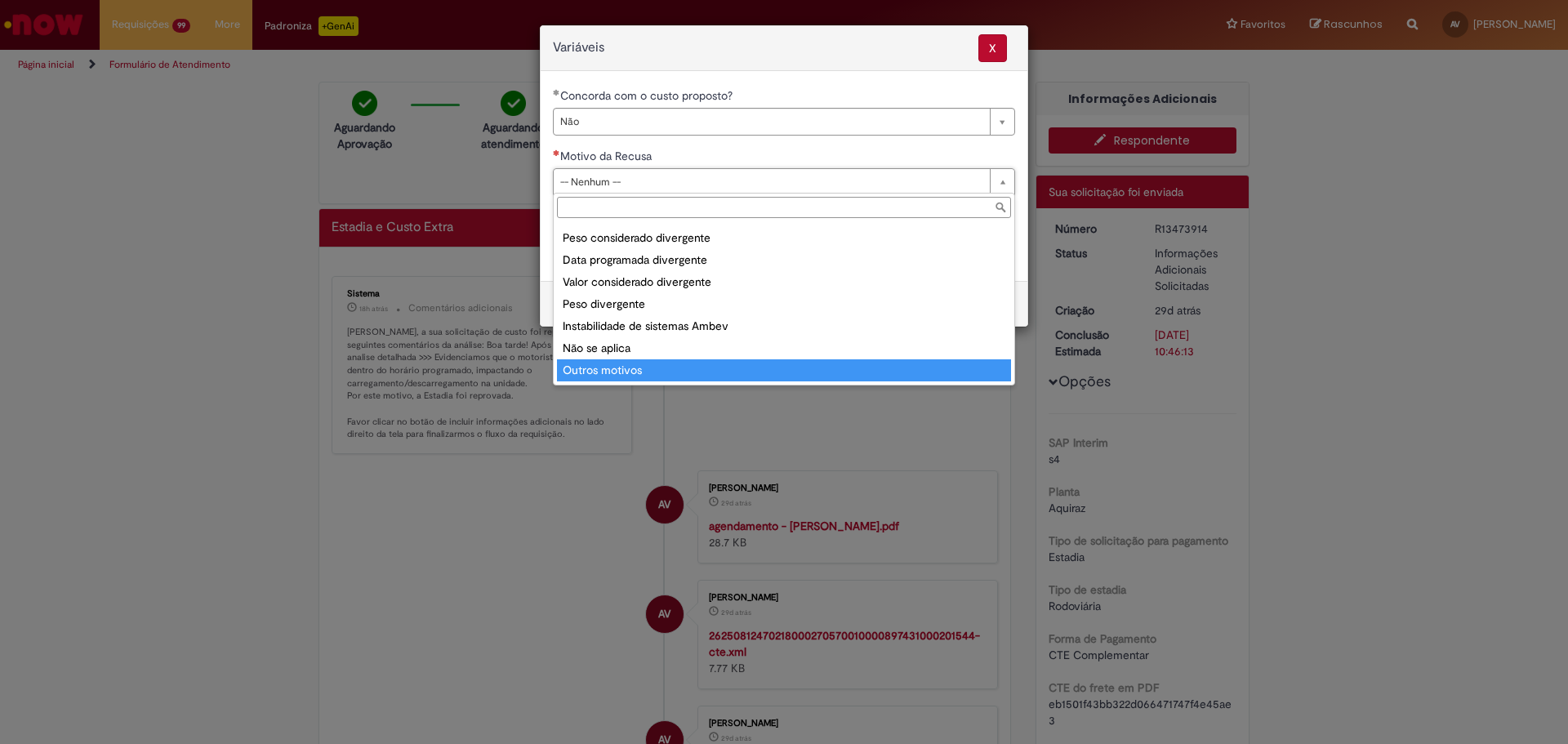
type input "**********"
select select "**********"
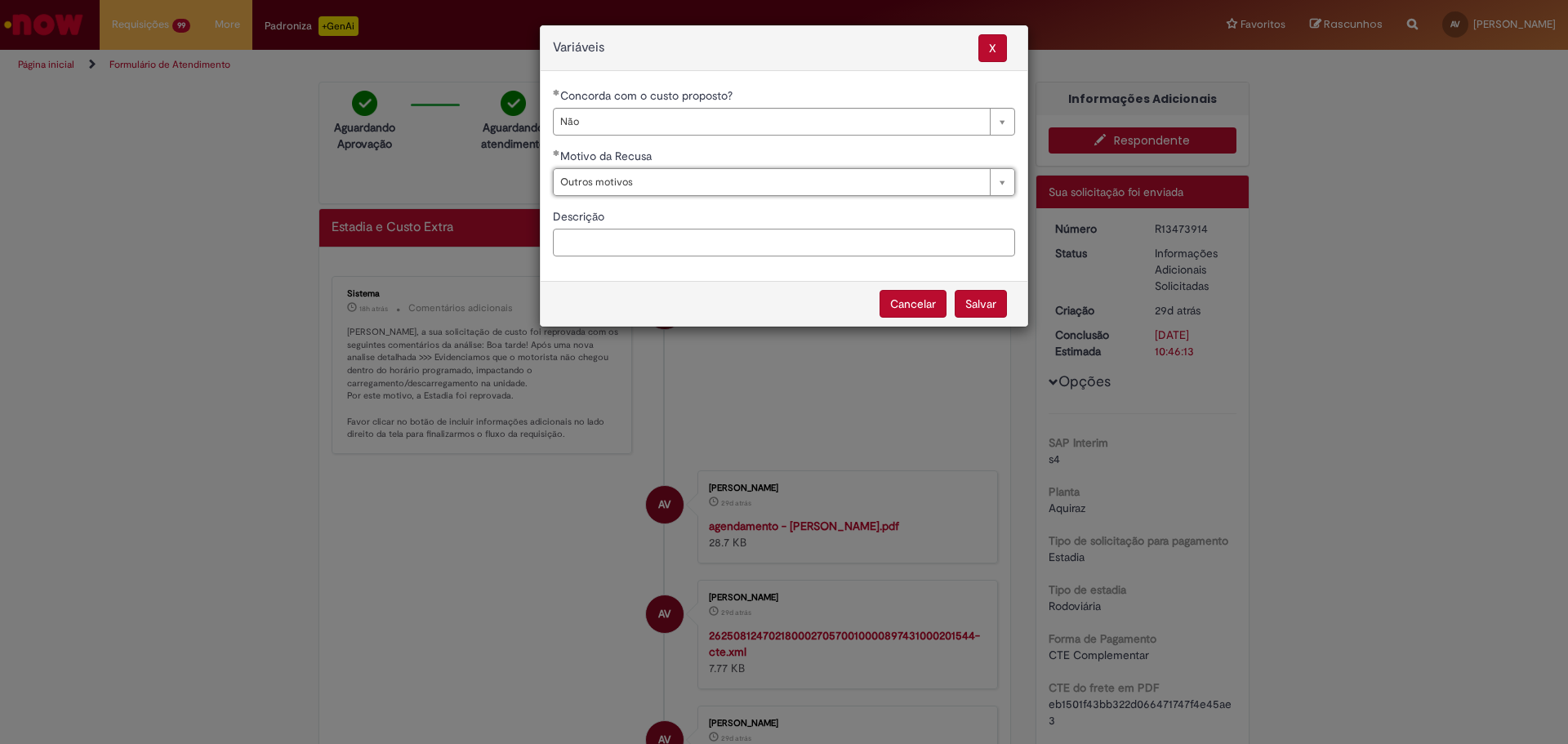
click at [658, 240] on input "Descrição" at bounding box center [784, 242] width 462 height 28
paste input "**********"
click at [715, 242] on input "**********" at bounding box center [784, 242] width 462 height 28
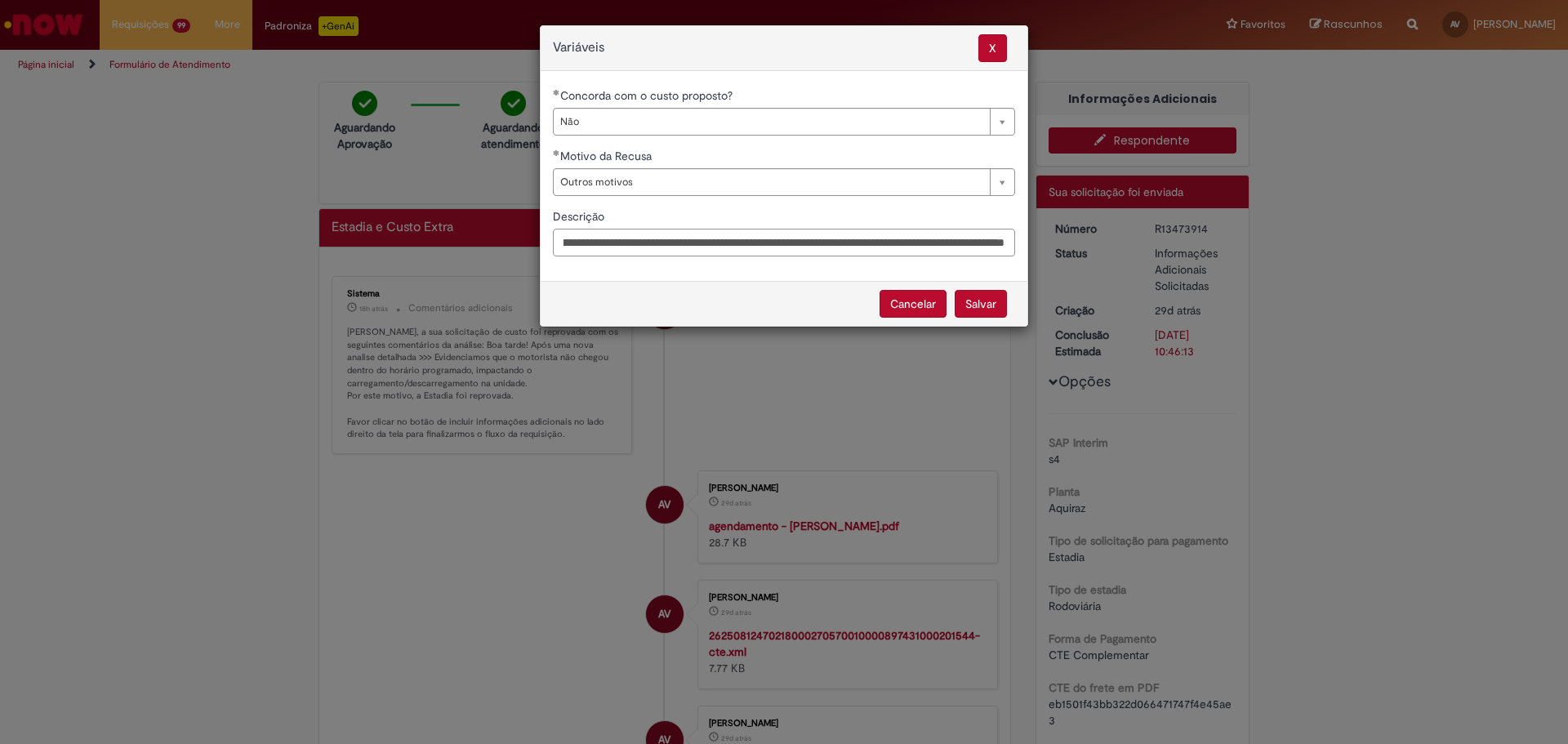
type input "**********"
click at [979, 310] on button "Salvar" at bounding box center [980, 304] width 52 height 28
select select "**"
select select "**********"
